Goal: Complete application form

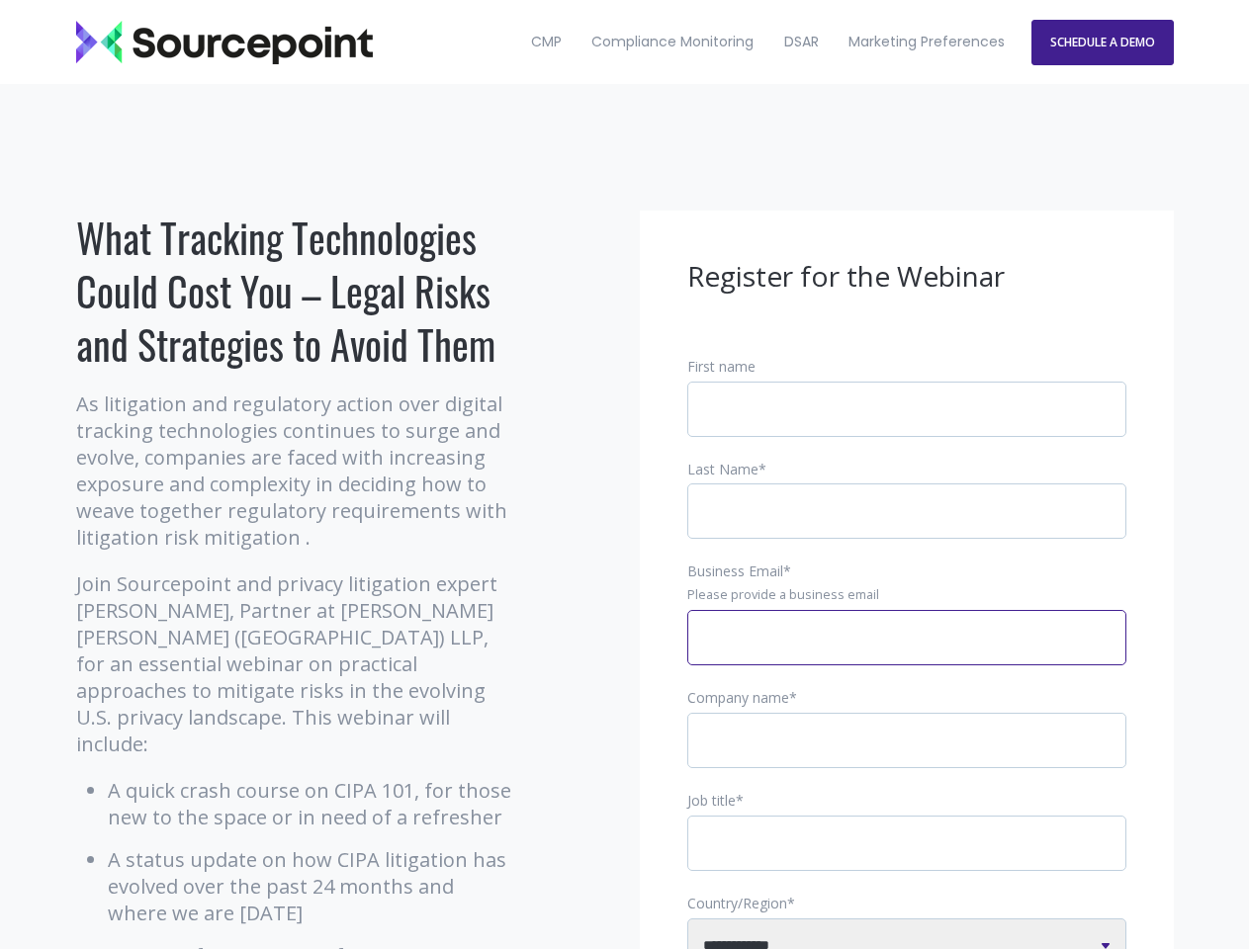
click at [907, 654] on input "Business Email *" at bounding box center [906, 637] width 439 height 55
